Goal: Task Accomplishment & Management: Manage account settings

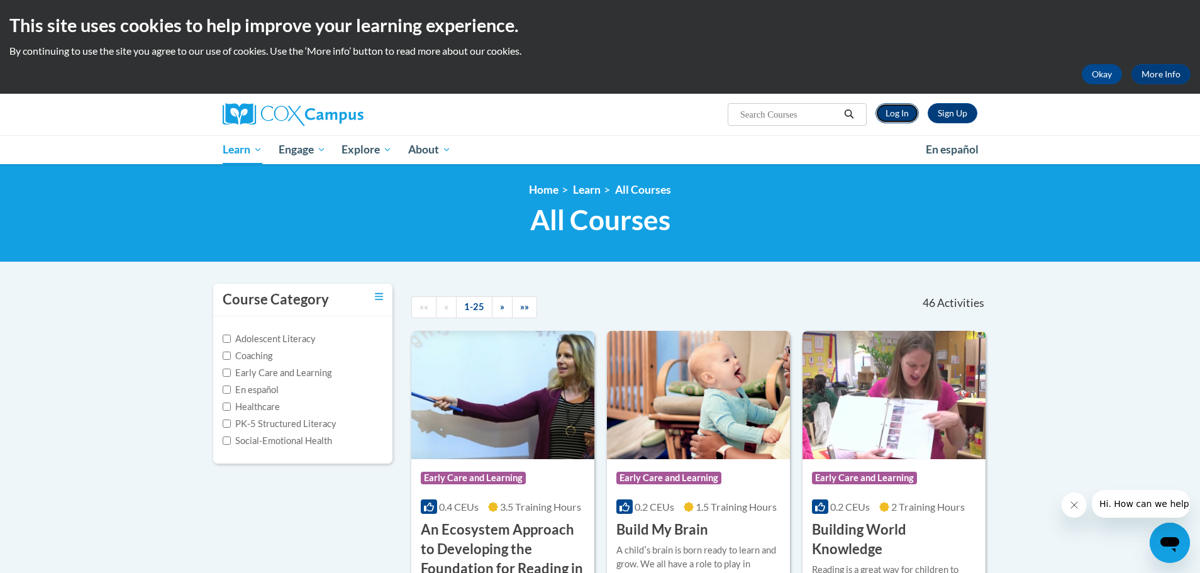
click at [905, 118] on link "Log In" at bounding box center [896, 113] width 43 height 20
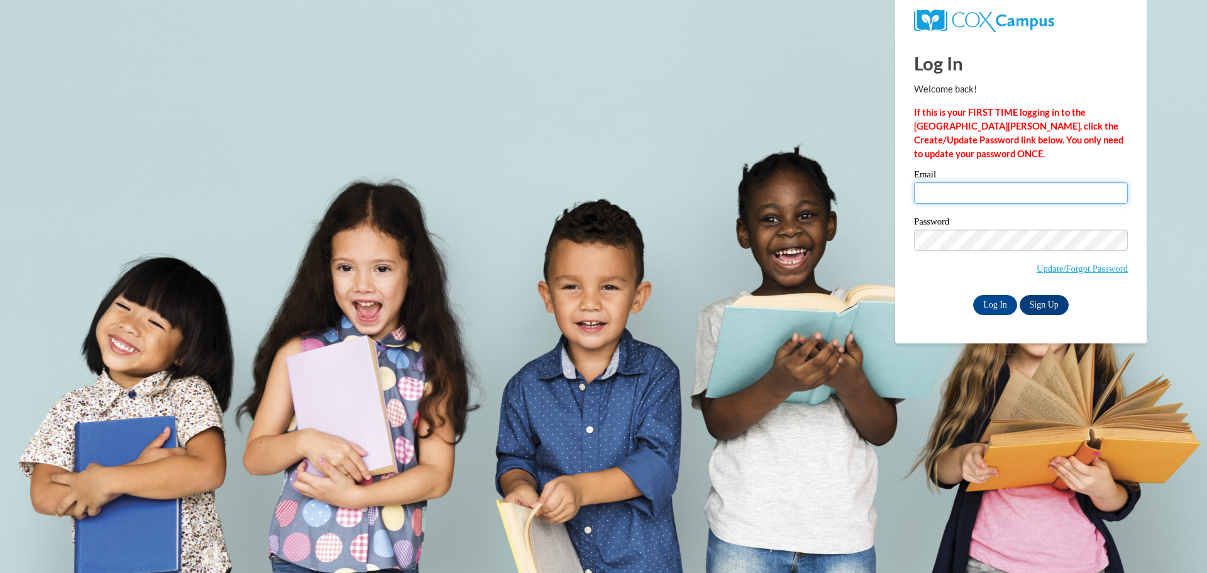
click at [944, 198] on input "Email" at bounding box center [1021, 192] width 214 height 21
type input "rharp5@ivytech.edu"
click at [988, 228] on label "Password" at bounding box center [1021, 223] width 214 height 13
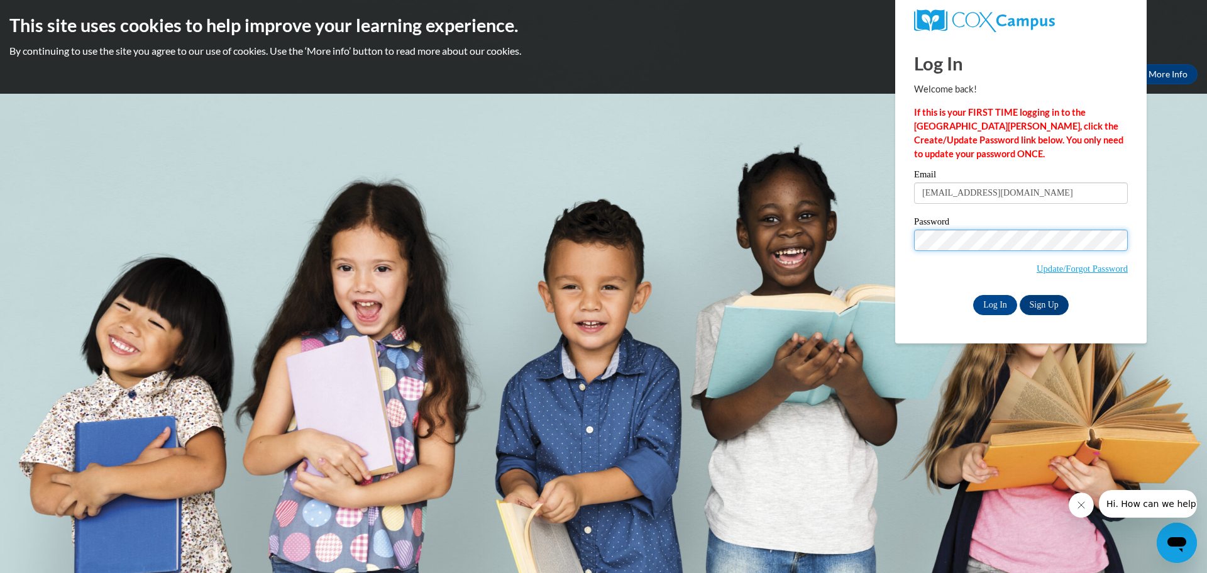
click at [973, 295] on input "Log In" at bounding box center [995, 305] width 44 height 20
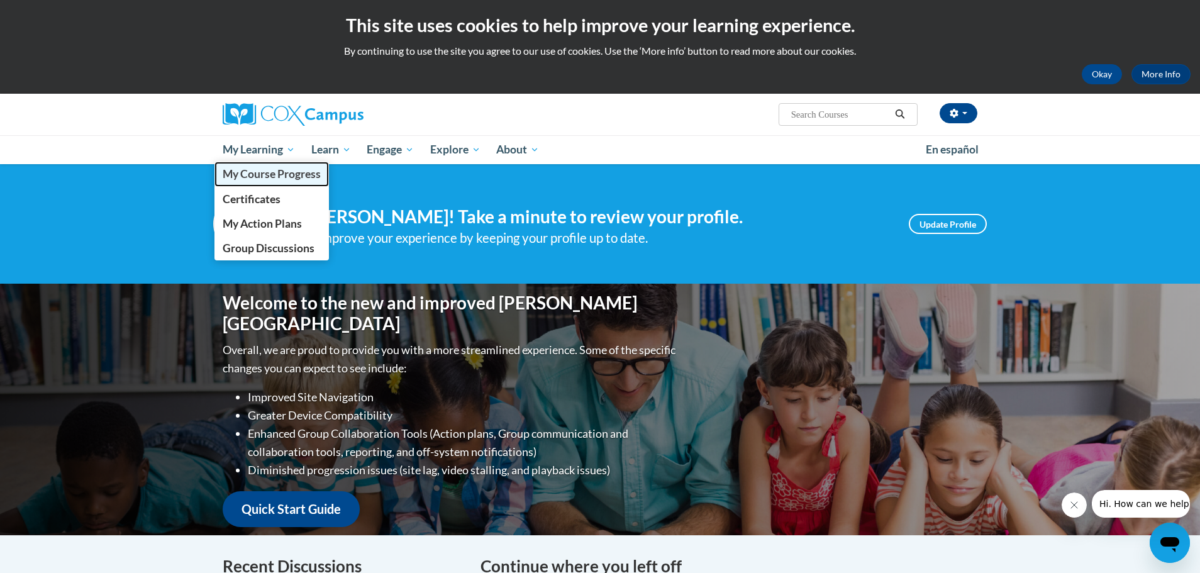
click at [288, 177] on span "My Course Progress" at bounding box center [272, 173] width 98 height 13
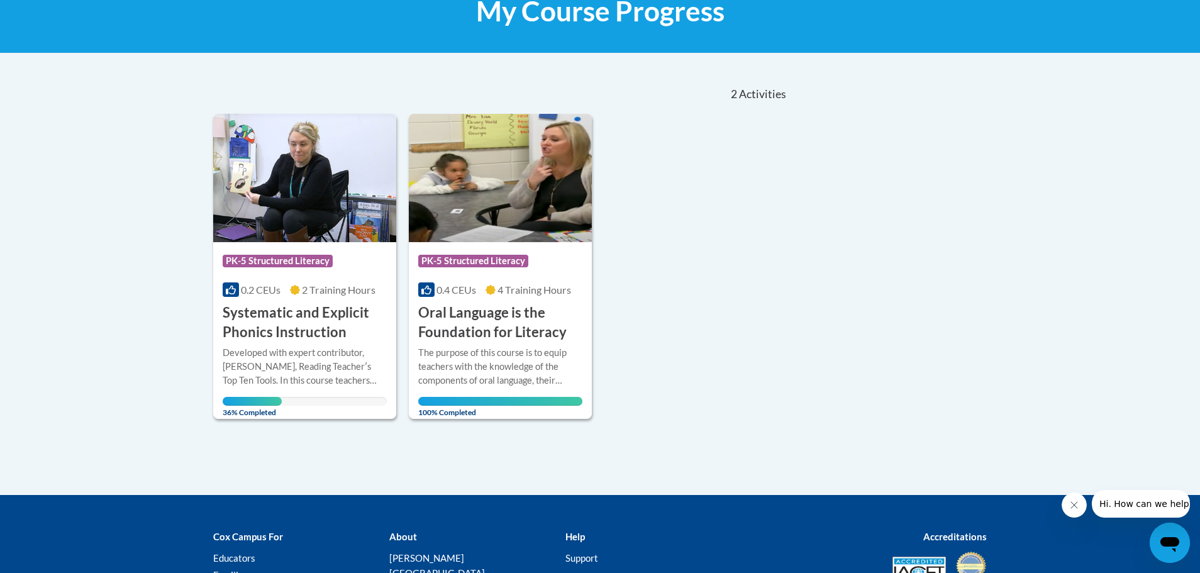
scroll to position [213, 0]
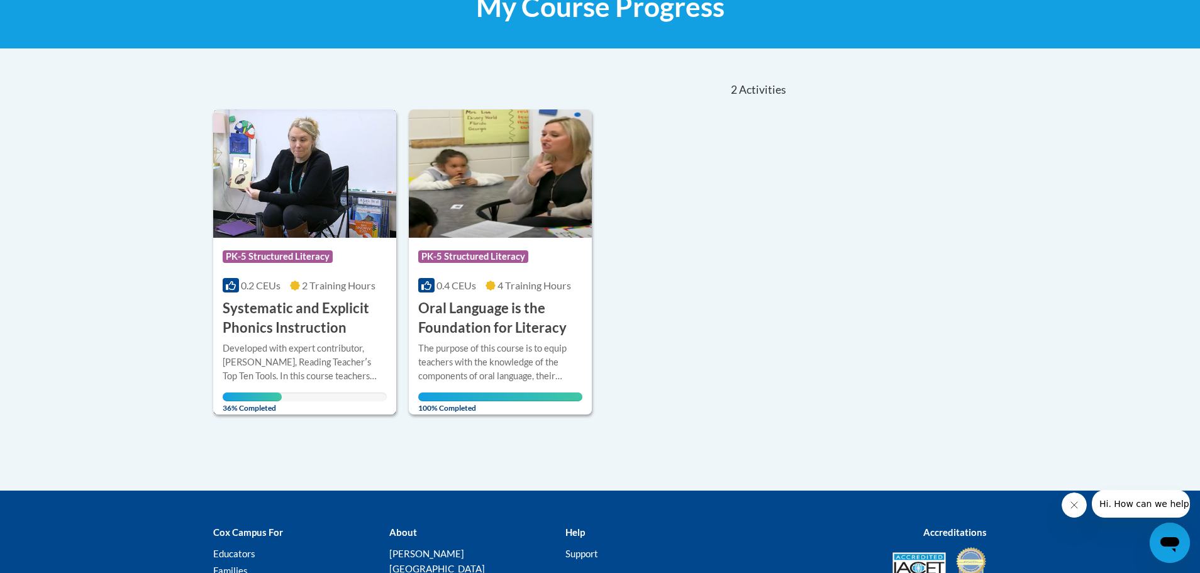
click at [304, 309] on h3 "Systematic and Explicit Phonics Instruction" at bounding box center [305, 318] width 164 height 39
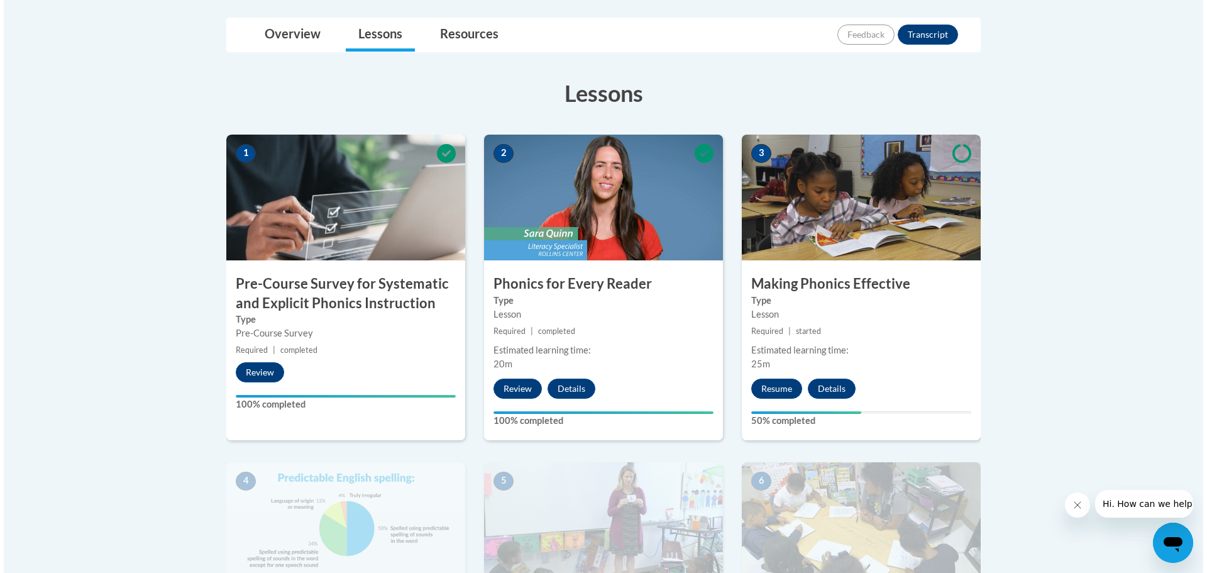
scroll to position [297, 0]
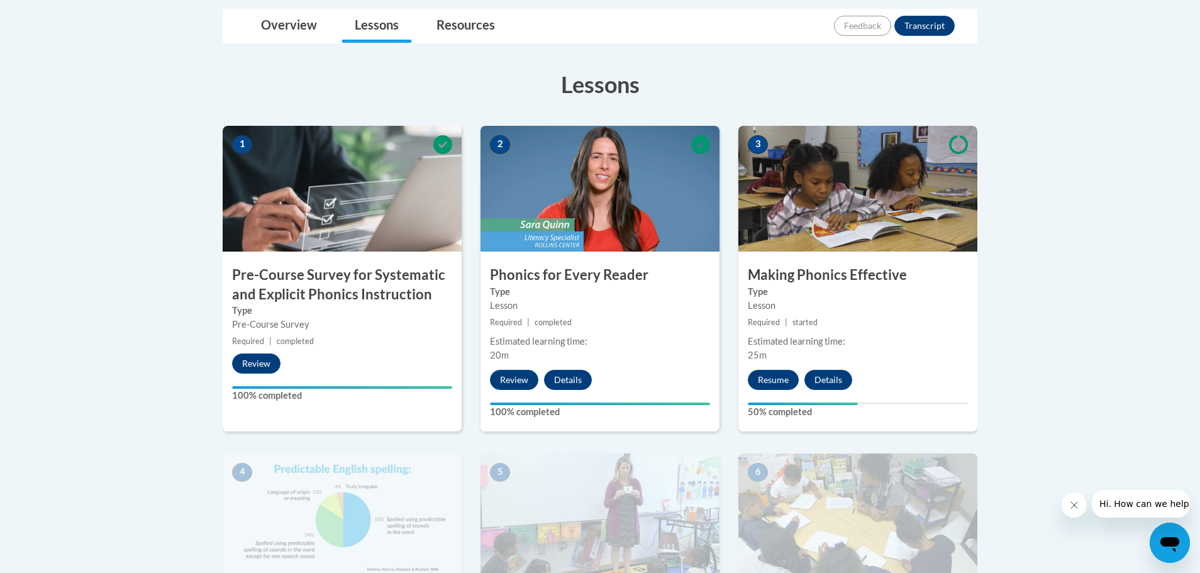
click at [1077, 160] on body "This site uses cookies to help improve your learning experience. By continuing …" at bounding box center [600, 535] width 1200 height 1664
click at [758, 384] on button "Resume" at bounding box center [773, 380] width 51 height 20
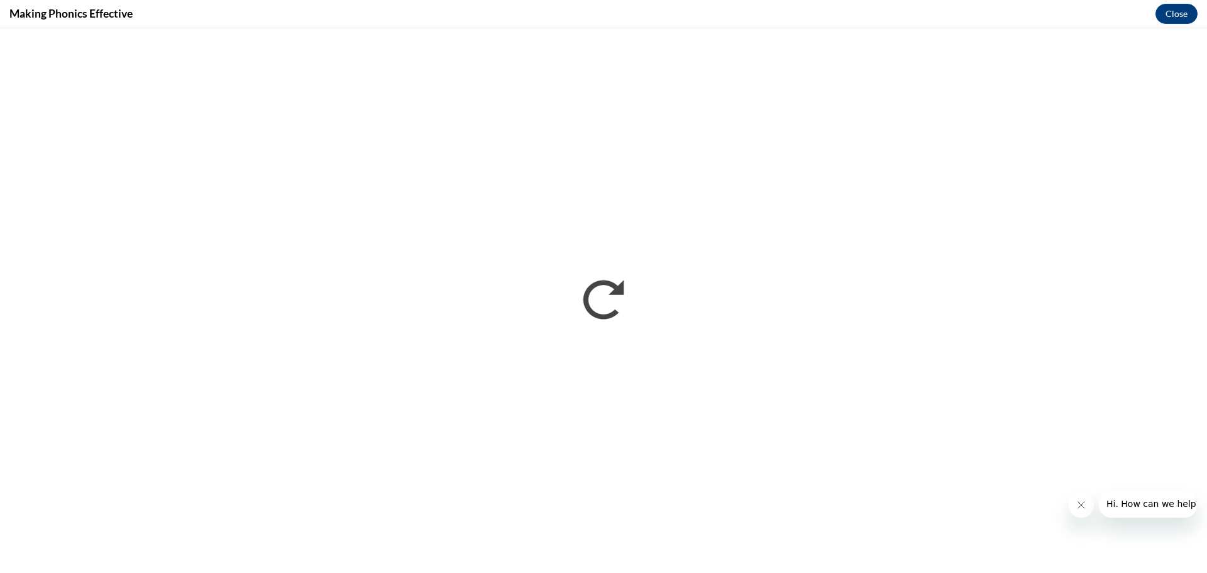
scroll to position [0, 0]
